Goal: Navigation & Orientation: Find specific page/section

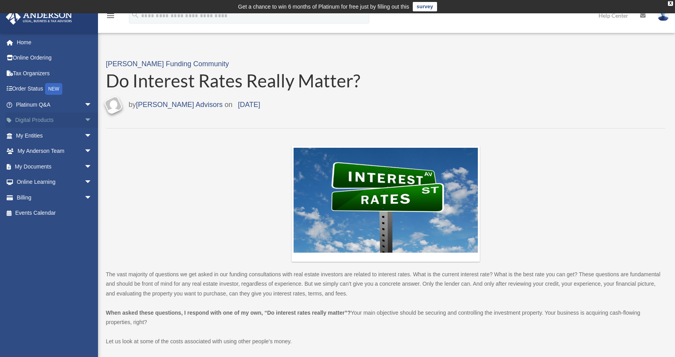
click at [56, 120] on link "Digital Products arrow_drop_down" at bounding box center [54, 121] width 98 height 16
click at [84, 119] on span "arrow_drop_down" at bounding box center [92, 121] width 16 height 16
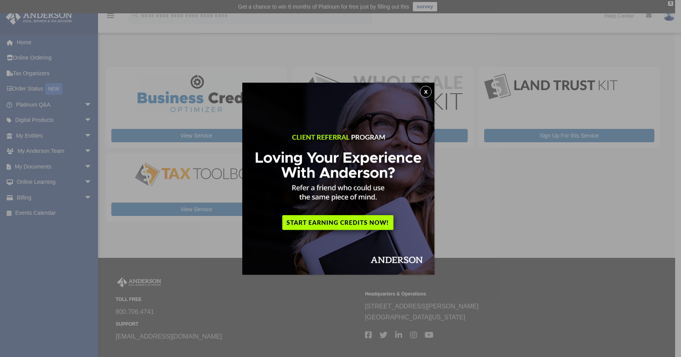
click at [428, 93] on button "x" at bounding box center [426, 92] width 12 height 12
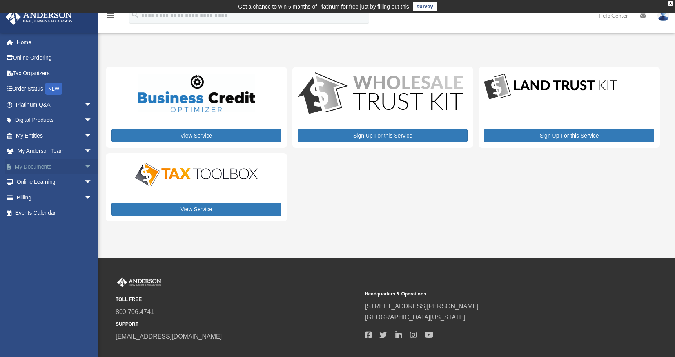
click at [84, 165] on span "arrow_drop_down" at bounding box center [92, 167] width 16 height 16
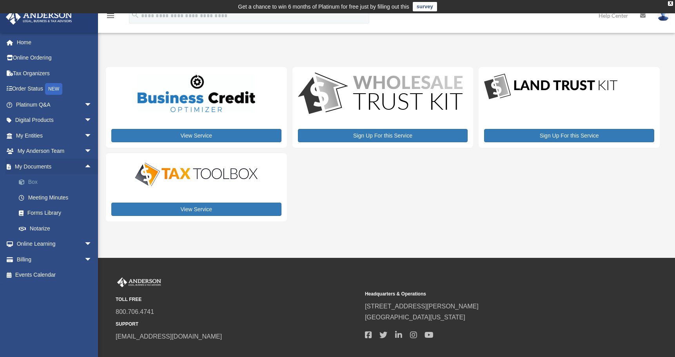
click at [34, 182] on link "Box" at bounding box center [57, 182] width 93 height 16
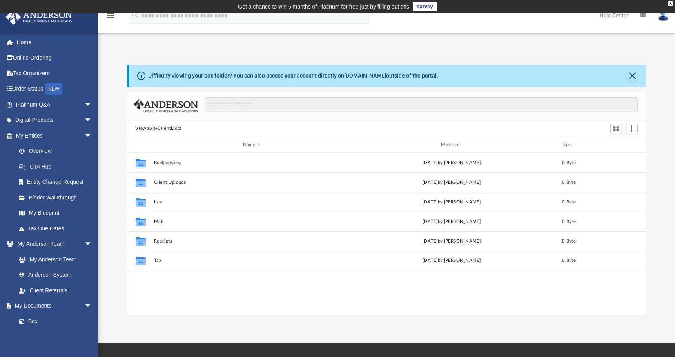
scroll to position [172, 514]
click at [48, 153] on link "Overview" at bounding box center [57, 151] width 93 height 16
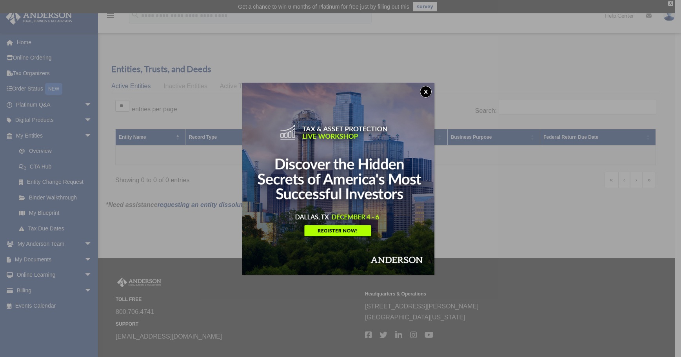
click at [427, 92] on button "x" at bounding box center [426, 92] width 12 height 12
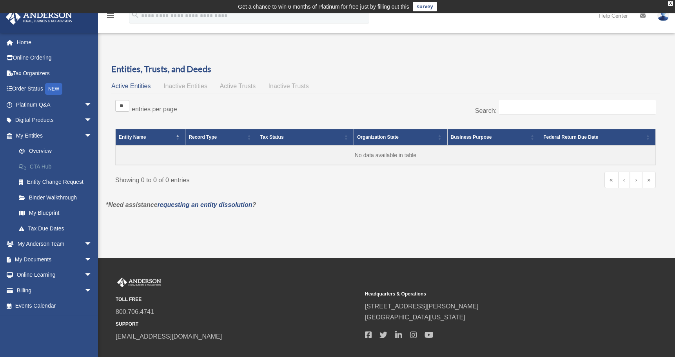
click at [45, 166] on link "CTA Hub" at bounding box center [57, 167] width 93 height 16
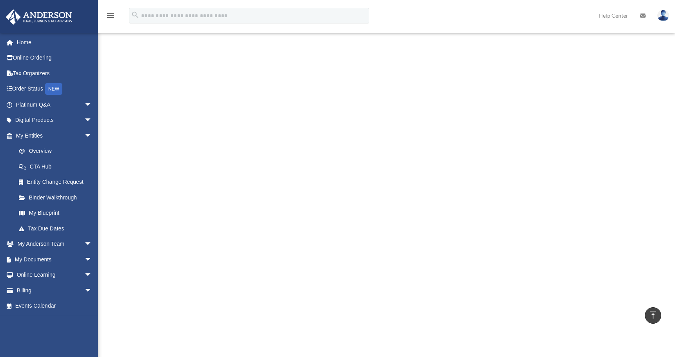
scroll to position [91, 0]
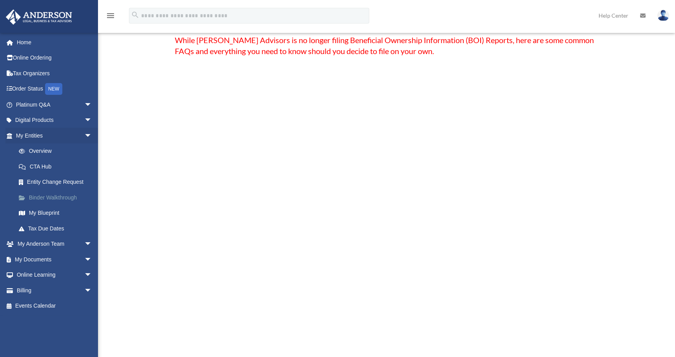
click at [51, 197] on link "Binder Walkthrough" at bounding box center [57, 198] width 93 height 16
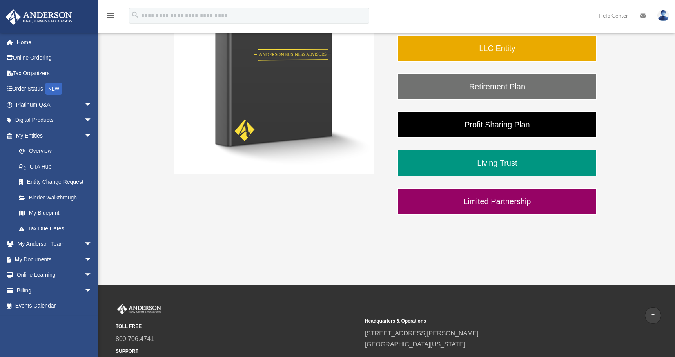
scroll to position [192, 0]
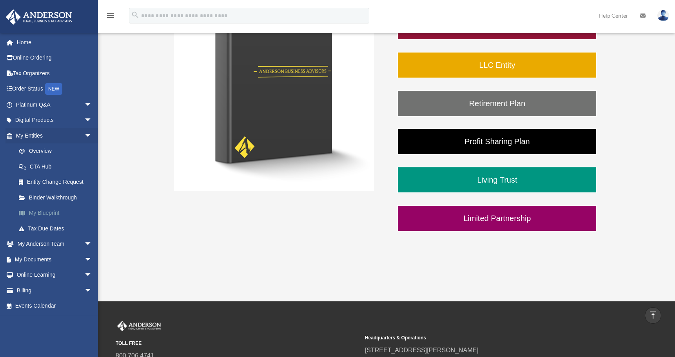
click at [44, 214] on link "My Blueprint" at bounding box center [57, 213] width 93 height 16
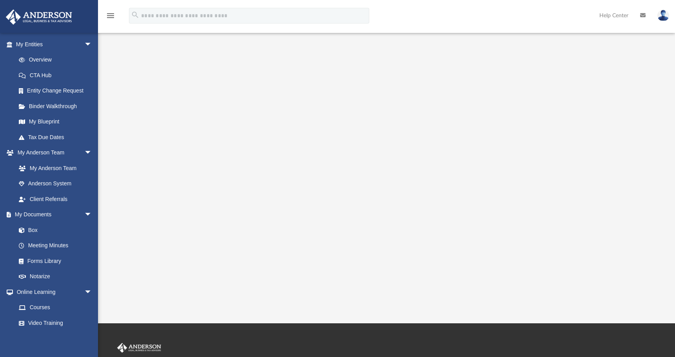
scroll to position [91, 0]
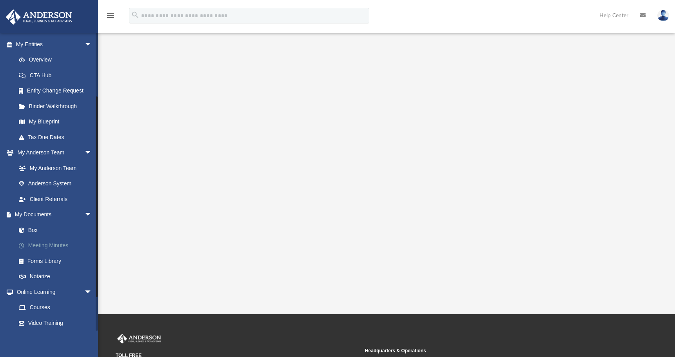
click at [46, 247] on link "Meeting Minutes" at bounding box center [57, 246] width 93 height 16
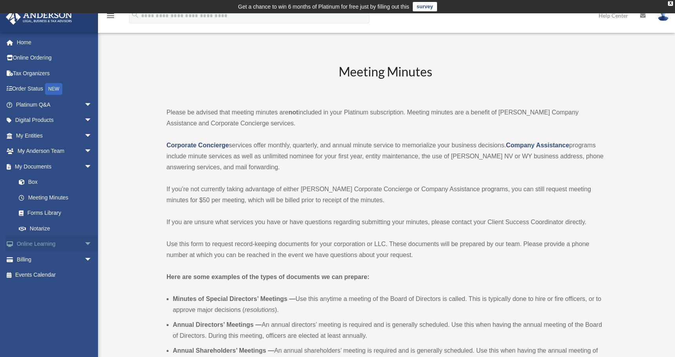
click at [60, 243] on link "Online Learning arrow_drop_down" at bounding box center [54, 244] width 98 height 16
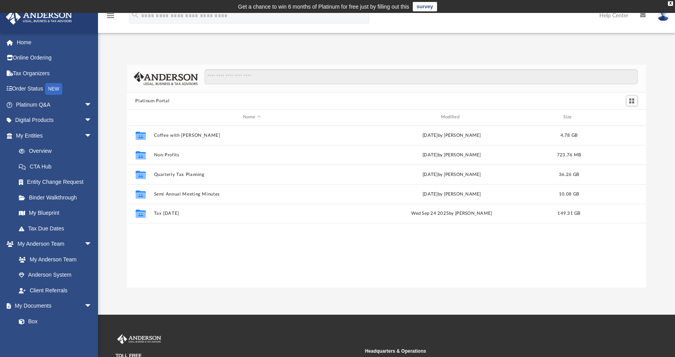
scroll to position [172, 514]
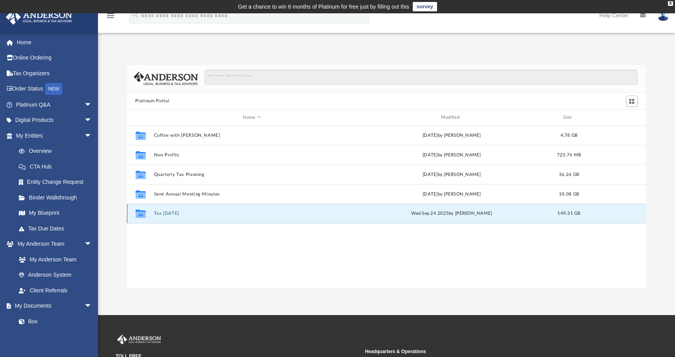
click at [167, 215] on button "Tax [DATE]" at bounding box center [252, 213] width 196 height 5
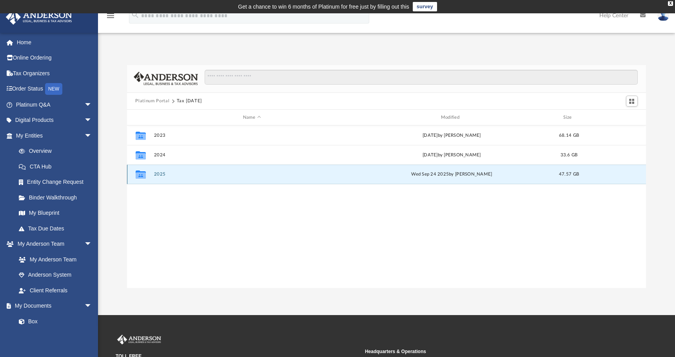
click at [160, 176] on button "2025" at bounding box center [252, 174] width 196 height 5
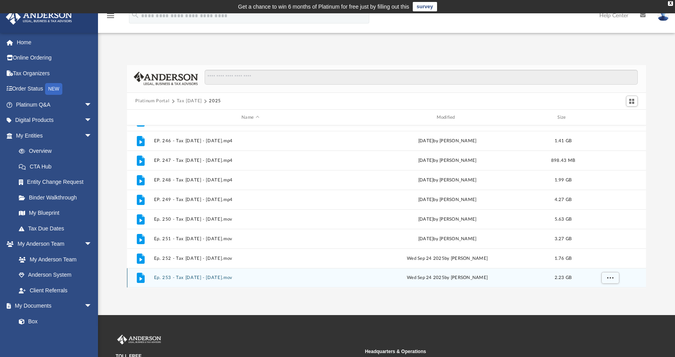
scroll to position [91, 0]
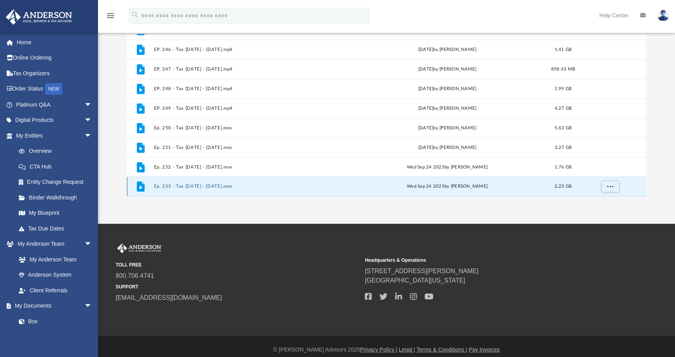
click at [196, 186] on button "Ep. 253 - Tax Tuesday - September 23rd, 2025.mov" at bounding box center [250, 186] width 193 height 5
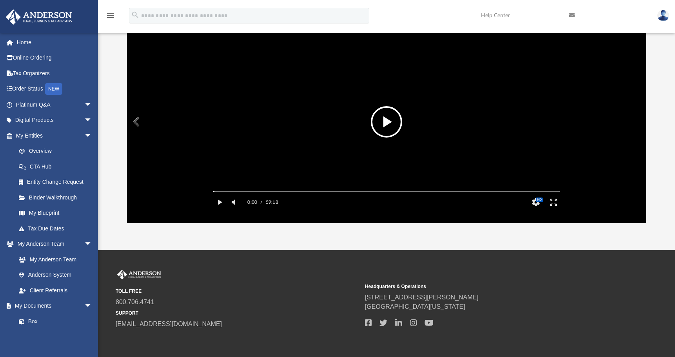
click at [383, 125] on button "File preview" at bounding box center [386, 121] width 31 height 31
click at [262, 202] on div "Volume Slider" at bounding box center [260, 201] width 31 height 1
click at [272, 202] on div "Volume Slider" at bounding box center [260, 201] width 31 height 1
click at [218, 210] on button "Pause" at bounding box center [220, 202] width 18 height 16
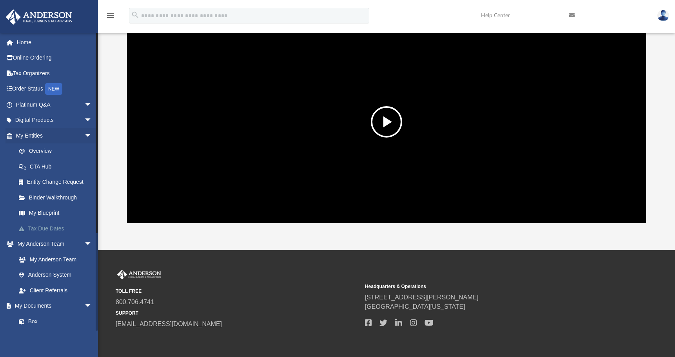
click at [51, 226] on link "Tax Due Dates" at bounding box center [57, 229] width 93 height 16
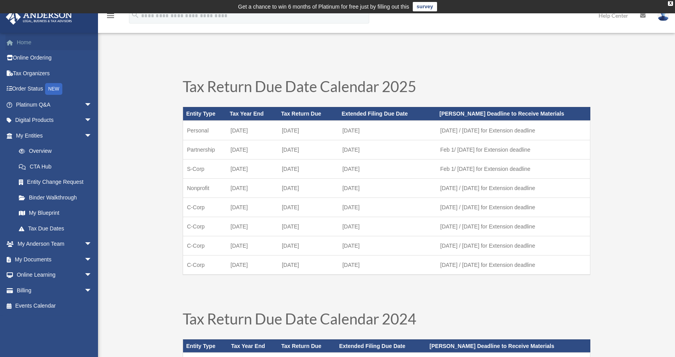
click at [24, 45] on link "Home" at bounding box center [54, 42] width 98 height 16
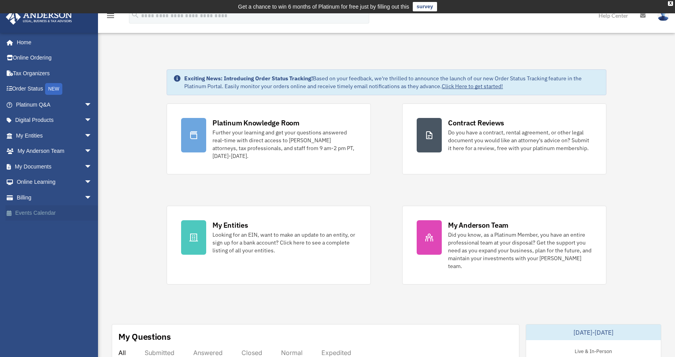
click at [46, 210] on link "Events Calendar" at bounding box center [54, 213] width 98 height 16
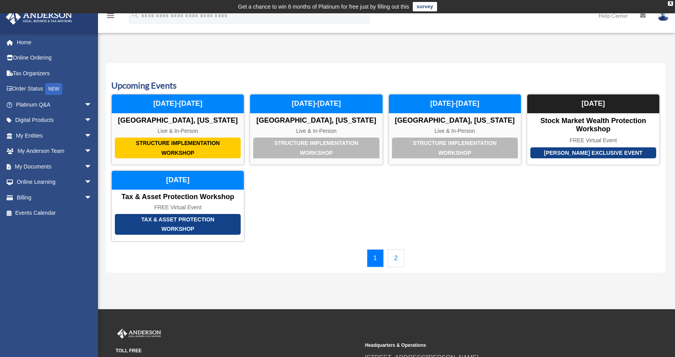
click at [395, 260] on link "2" at bounding box center [396, 258] width 17 height 18
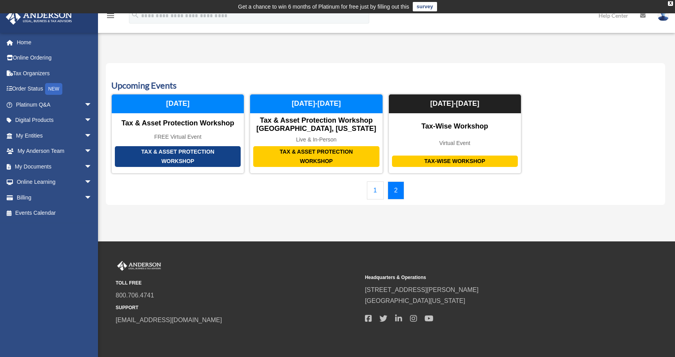
click at [374, 191] on link "1" at bounding box center [375, 191] width 17 height 18
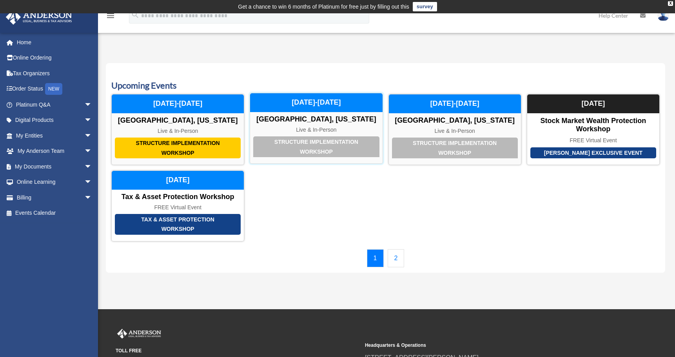
click at [336, 145] on div "Structure Implementation Workshop" at bounding box center [316, 146] width 126 height 21
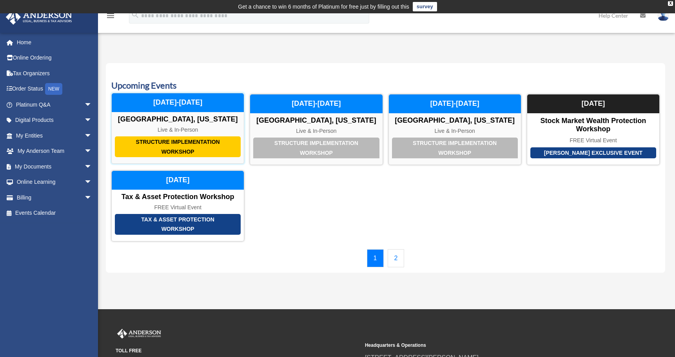
click at [186, 142] on div "Structure Implementation Workshop" at bounding box center [178, 146] width 126 height 21
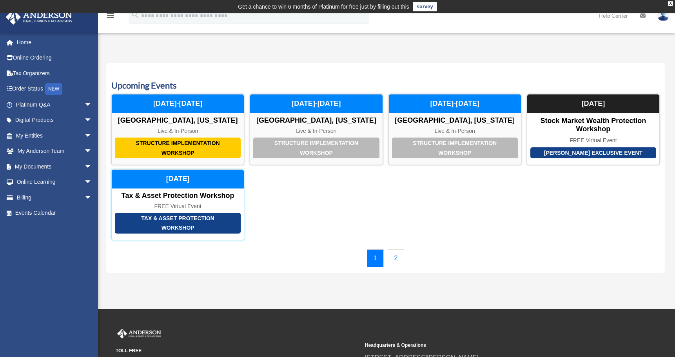
click at [173, 222] on div "Tax & Asset Protection Workshop" at bounding box center [178, 223] width 126 height 21
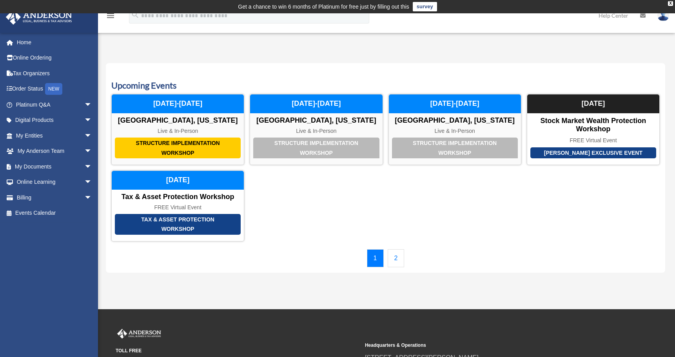
click at [414, 69] on div "Upcoming Events Structure Implementation Workshop Las Vegas, Nevada Live & In-P…" at bounding box center [385, 168] width 559 height 210
click at [109, 17] on icon "menu" at bounding box center [110, 15] width 9 height 9
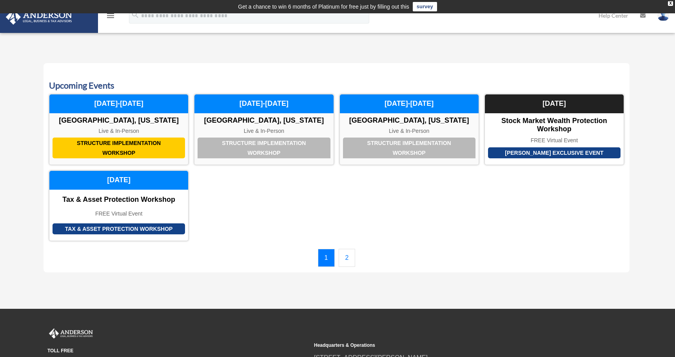
click at [110, 18] on icon "menu" at bounding box center [110, 15] width 9 height 9
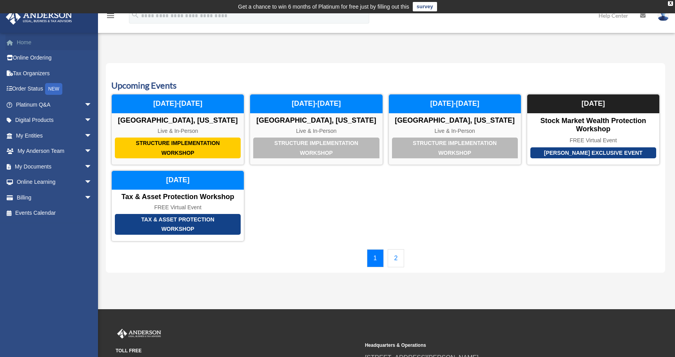
click at [29, 44] on link "Home" at bounding box center [54, 42] width 98 height 16
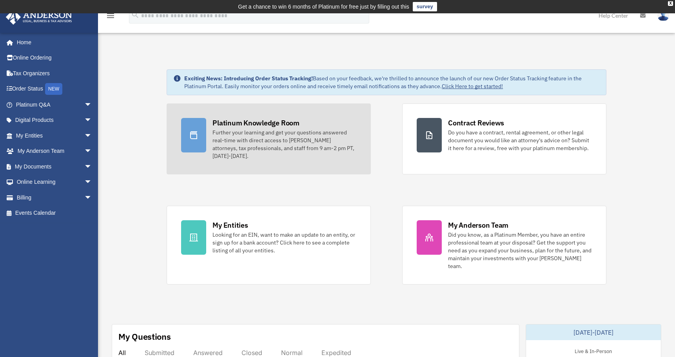
click at [271, 142] on div "Further your learning and get your questions answered real-time with direct acc…" at bounding box center [284, 144] width 144 height 31
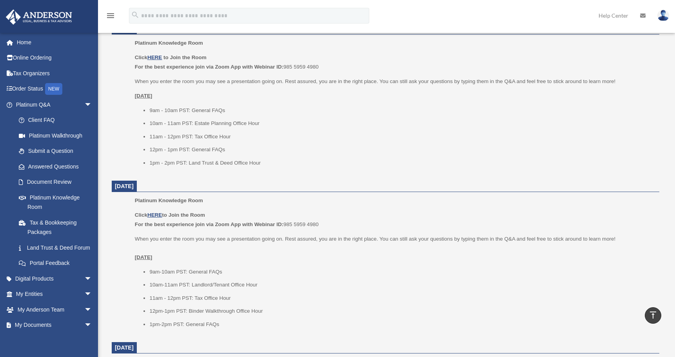
scroll to position [366, 0]
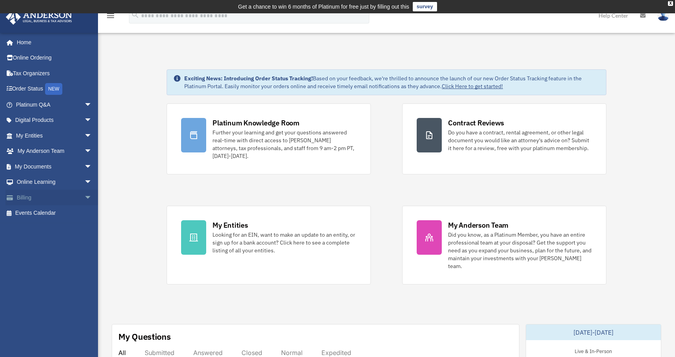
click at [34, 198] on link "Billing arrow_drop_down" at bounding box center [54, 198] width 98 height 16
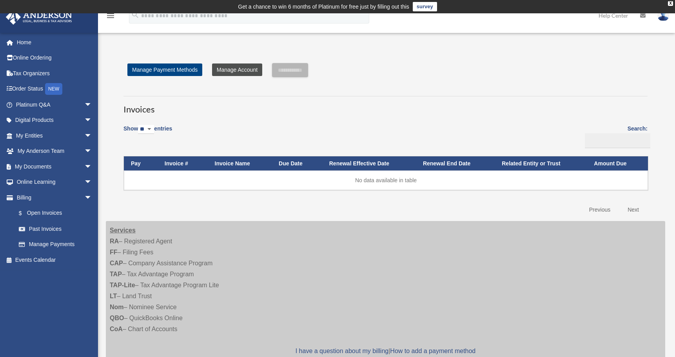
click at [239, 70] on link "Manage Account" at bounding box center [237, 70] width 50 height 13
click at [53, 229] on link "Past Invoices" at bounding box center [57, 229] width 93 height 16
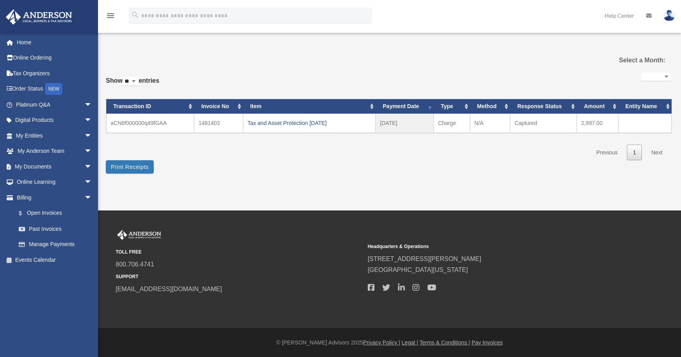
select select
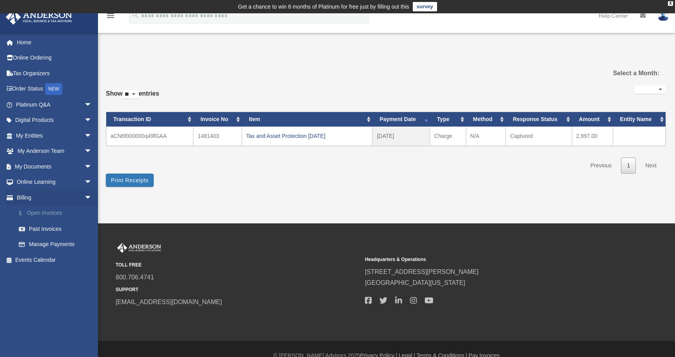
click at [47, 217] on link "$ Open Invoices" at bounding box center [57, 213] width 93 height 16
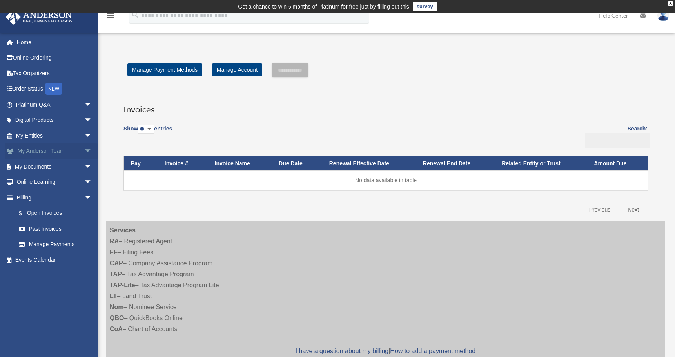
click at [84, 153] on span "arrow_drop_down" at bounding box center [92, 151] width 16 height 16
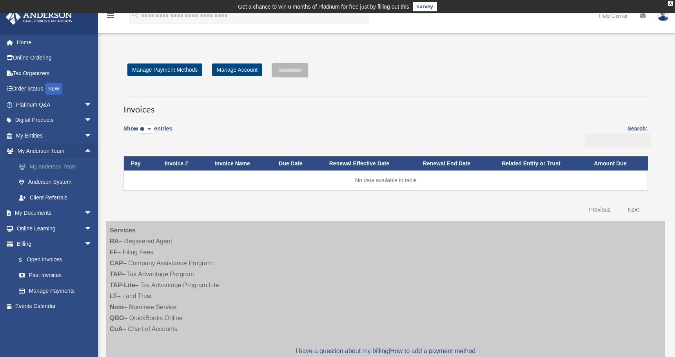
click at [69, 167] on link "My Anderson Team" at bounding box center [57, 167] width 93 height 16
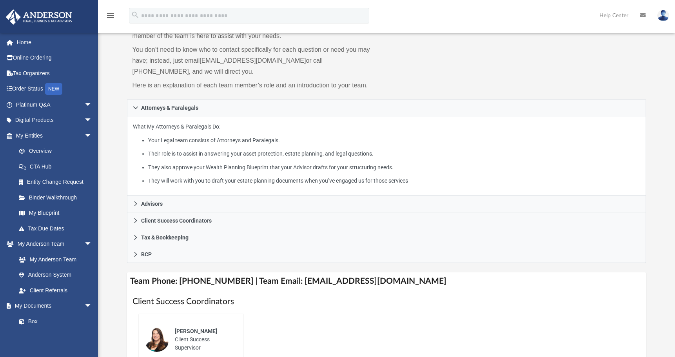
scroll to position [91, 0]
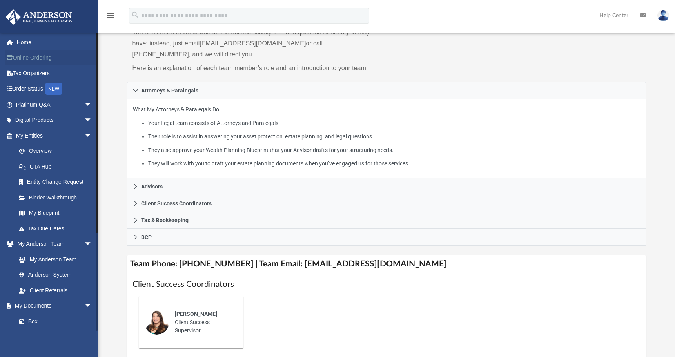
click at [41, 59] on link "Online Ordering" at bounding box center [54, 58] width 98 height 16
